Goal: Navigation & Orientation: Find specific page/section

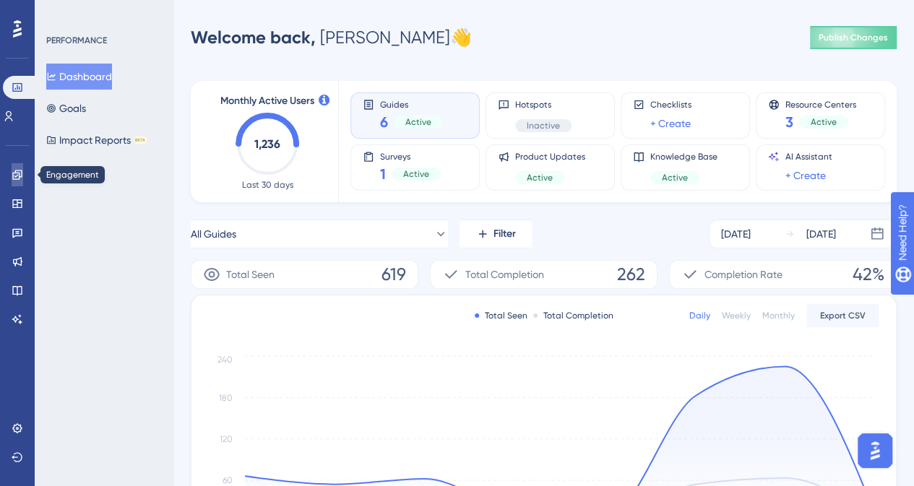
click at [13, 175] on icon at bounding box center [16, 174] width 9 height 9
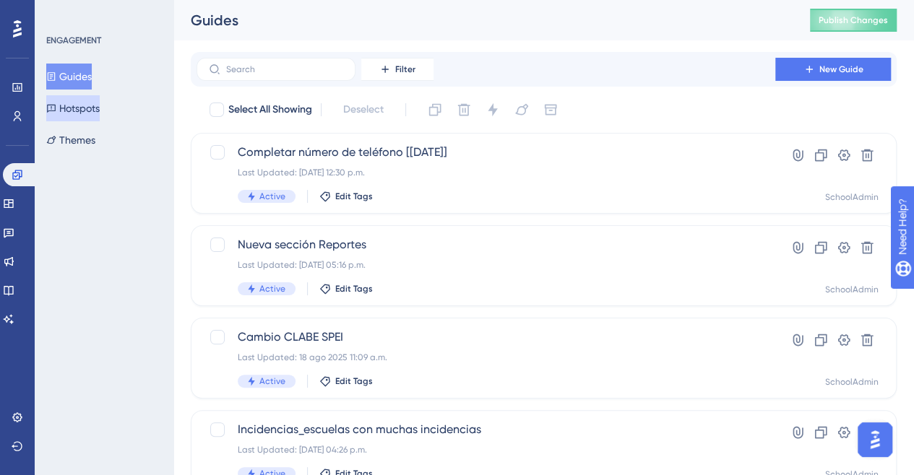
click at [83, 118] on button "Hotspots" at bounding box center [72, 108] width 53 height 26
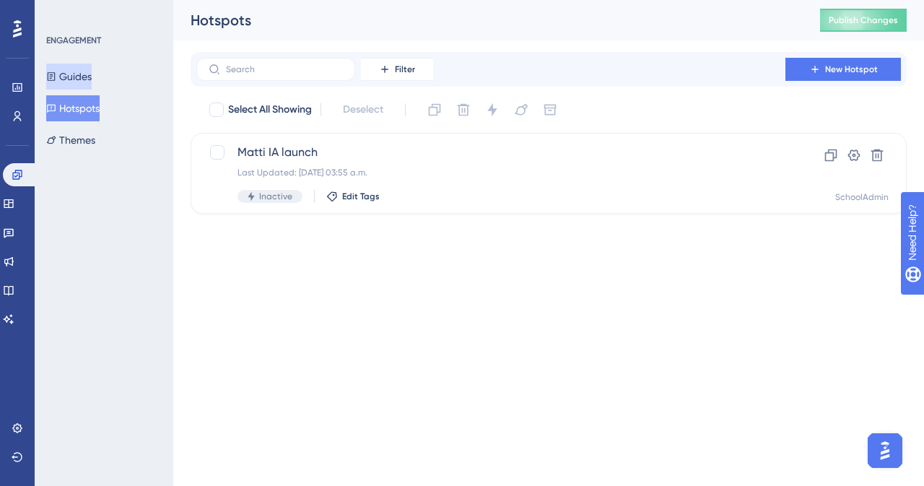
click at [77, 79] on button "Guides" at bounding box center [68, 77] width 45 height 26
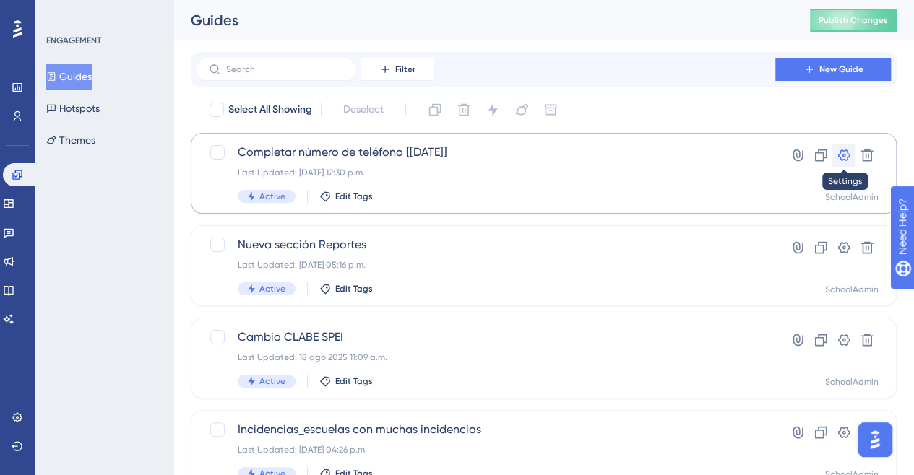
click at [848, 154] on icon at bounding box center [844, 155] width 12 height 12
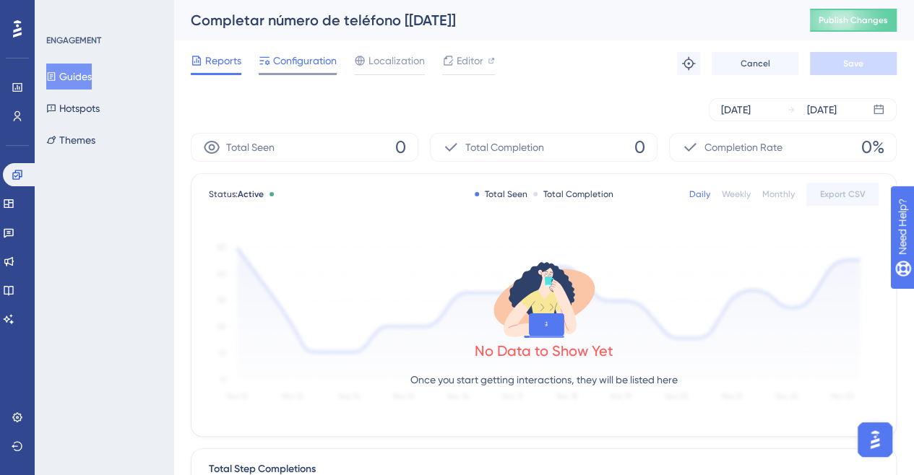
click at [303, 61] on span "Configuration" at bounding box center [305, 60] width 64 height 17
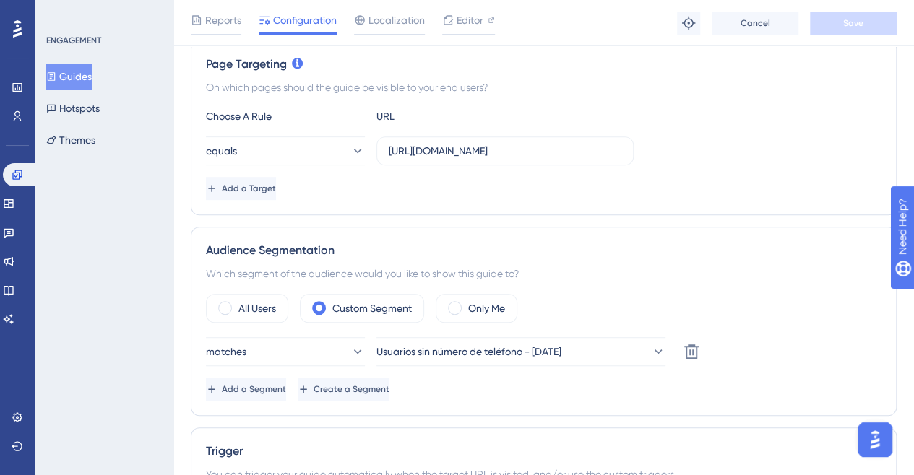
scroll to position [361, 0]
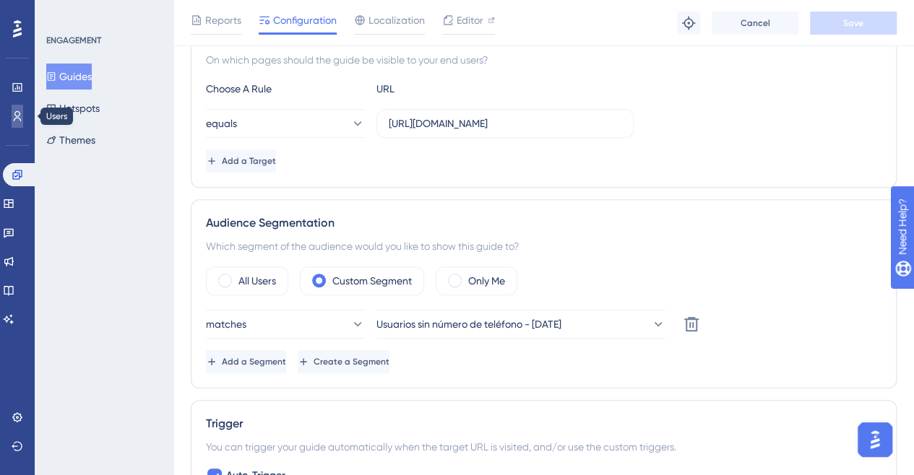
click at [12, 117] on icon at bounding box center [18, 116] width 12 height 12
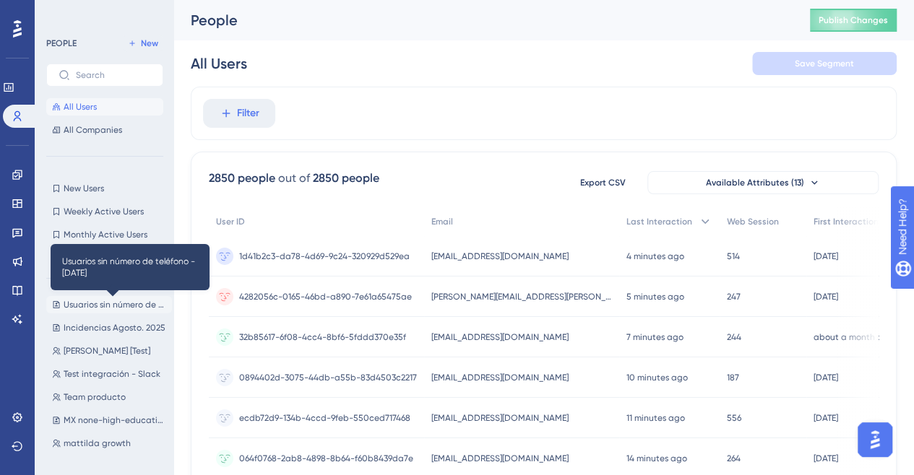
click at [96, 300] on span "Usuarios sin número de teléfono - [DATE]" at bounding box center [115, 305] width 103 height 12
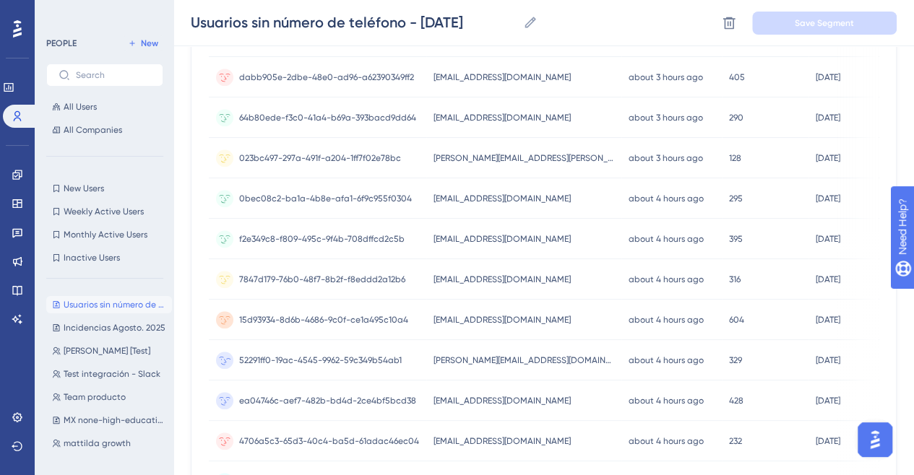
scroll to position [690, 0]
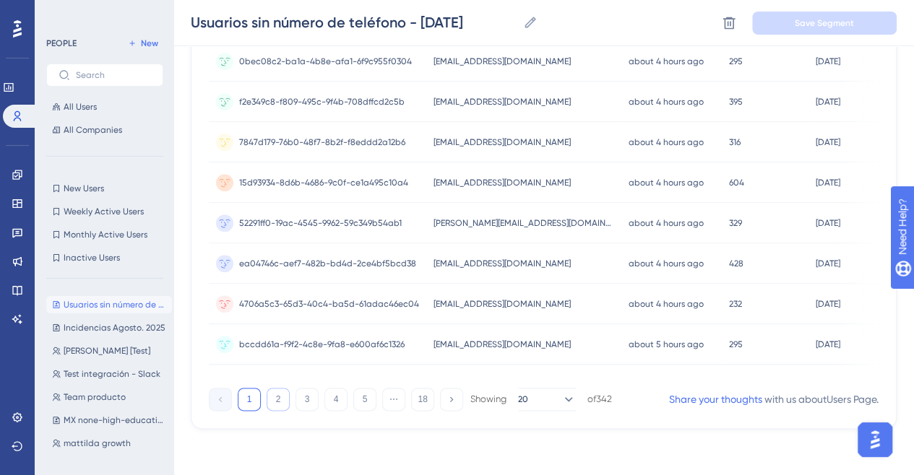
click at [274, 399] on button "2" at bounding box center [277, 399] width 23 height 23
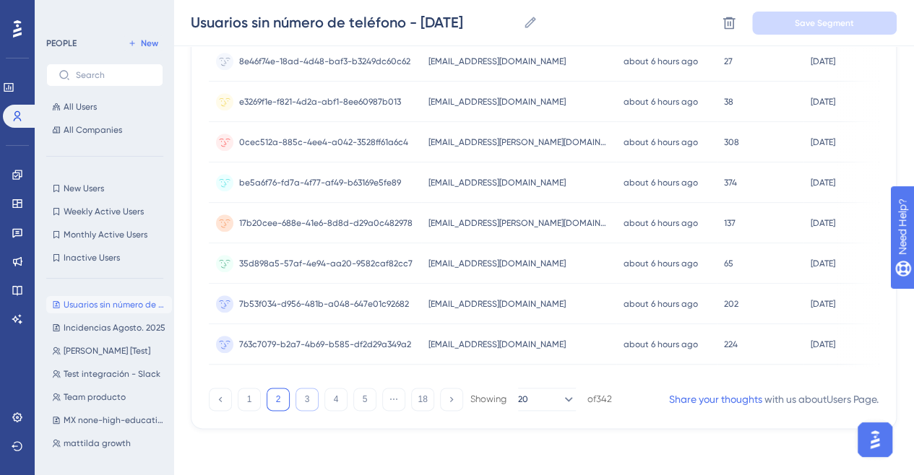
click at [303, 402] on button "3" at bounding box center [306, 399] width 23 height 23
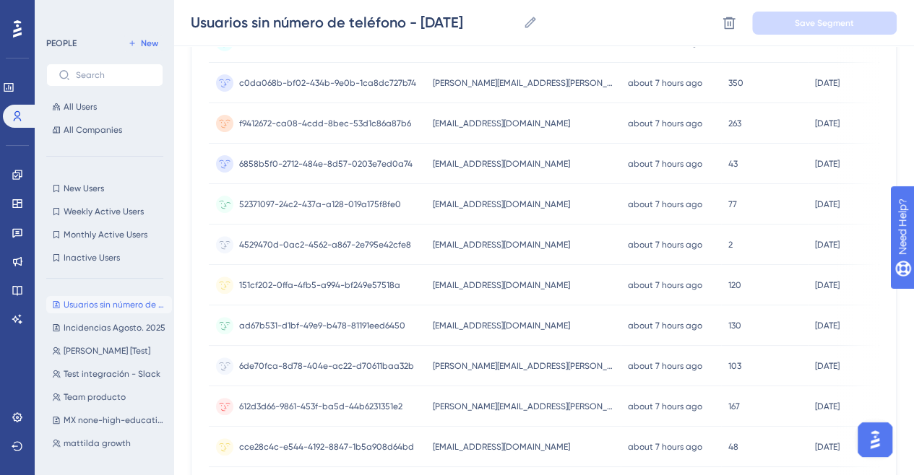
scroll to position [256, 0]
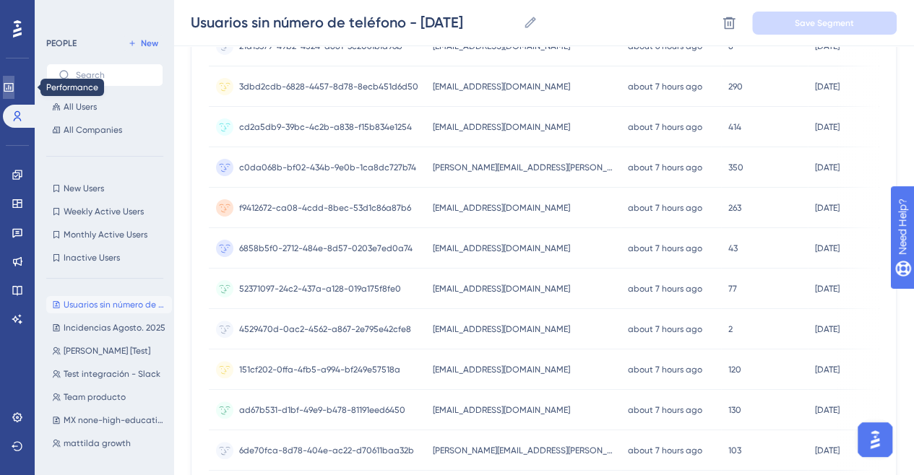
click at [14, 93] on link at bounding box center [9, 87] width 12 height 23
